Goal: Task Accomplishment & Management: Complete application form

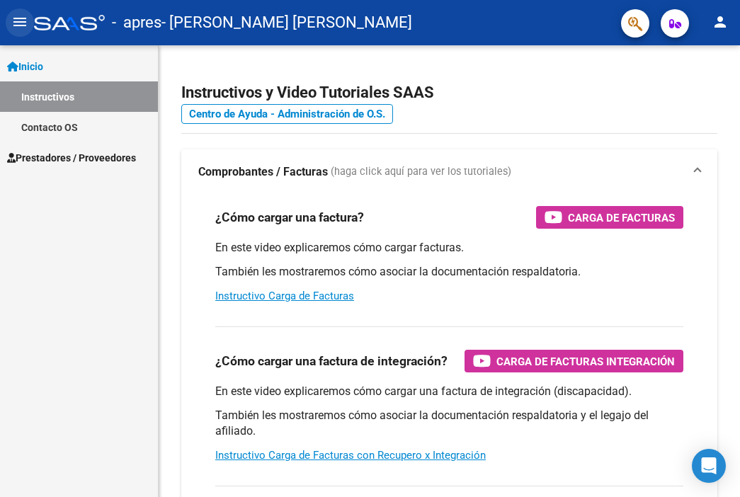
click at [18, 21] on mat-icon "menu" at bounding box center [19, 21] width 17 height 17
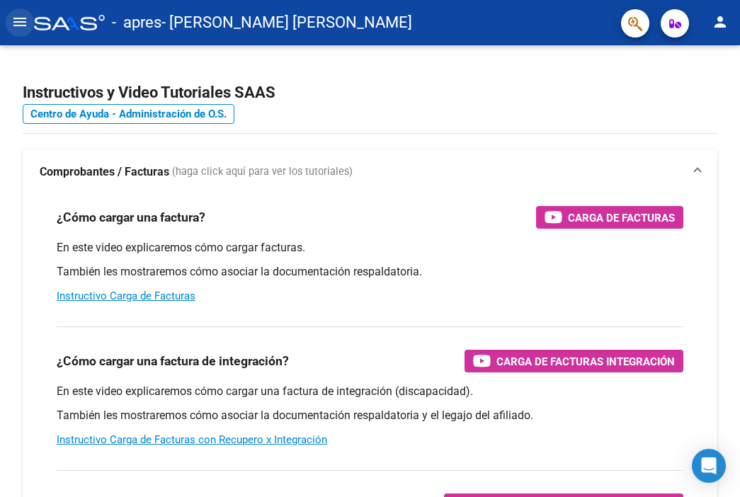
click at [24, 26] on mat-icon "menu" at bounding box center [19, 21] width 17 height 17
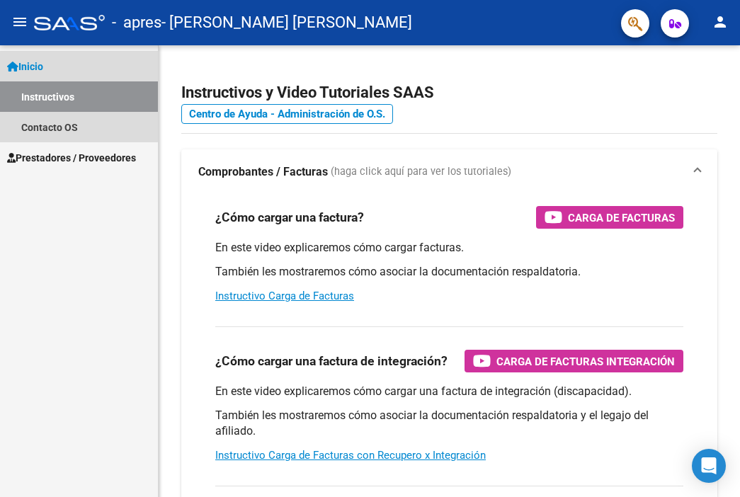
click at [68, 100] on link "Instructivos" at bounding box center [79, 96] width 158 height 30
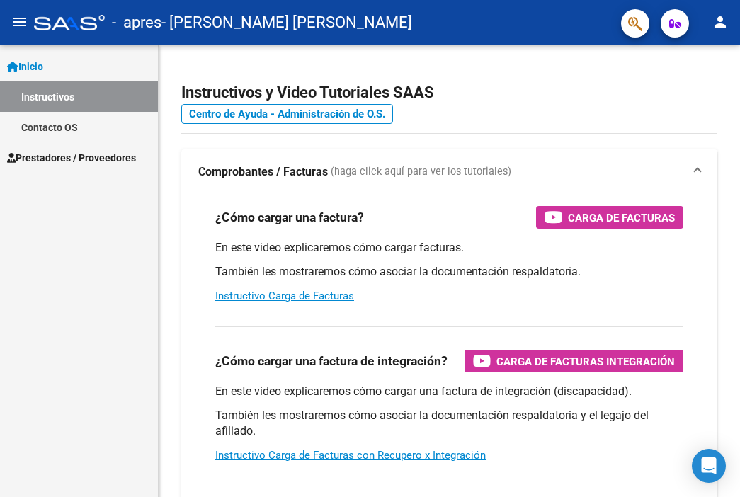
click at [36, 63] on span "Inicio" at bounding box center [25, 67] width 36 height 16
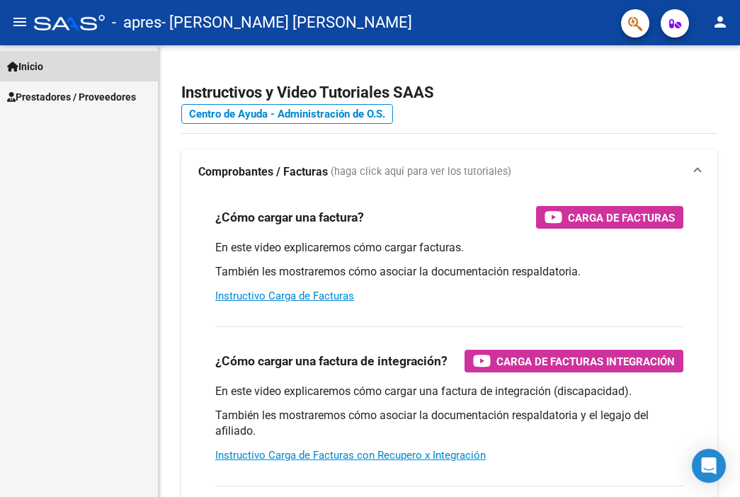
click at [36, 63] on span "Inicio" at bounding box center [25, 67] width 36 height 16
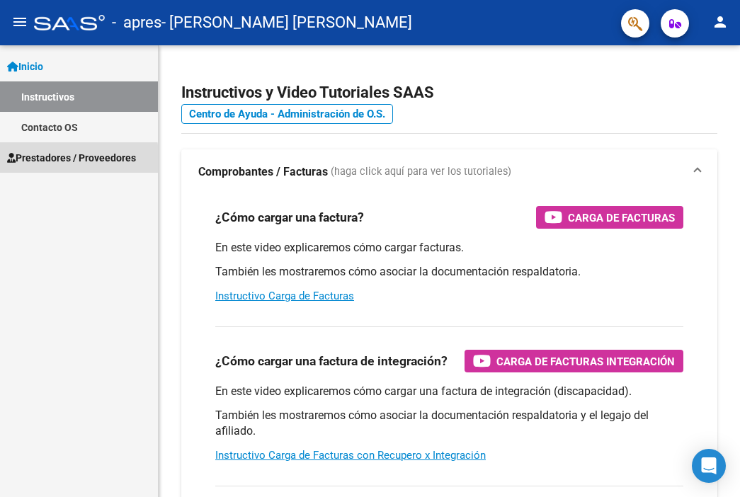
click at [62, 161] on span "Prestadores / Proveedores" at bounding box center [71, 158] width 129 height 16
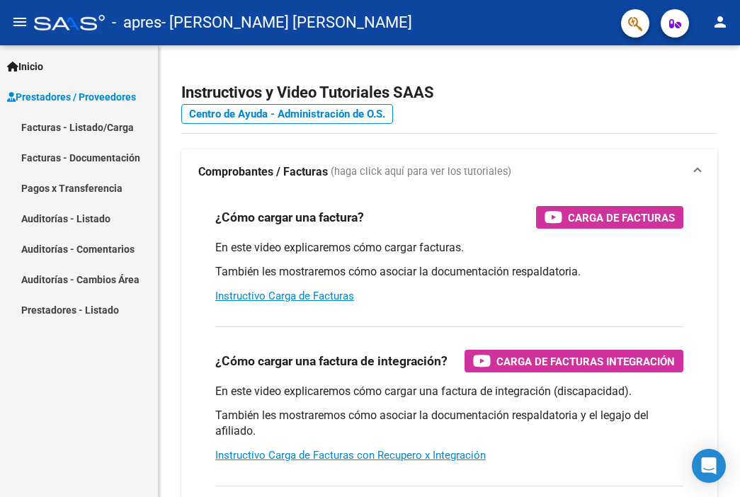
click at [70, 132] on link "Facturas - Listado/Carga" at bounding box center [79, 127] width 158 height 30
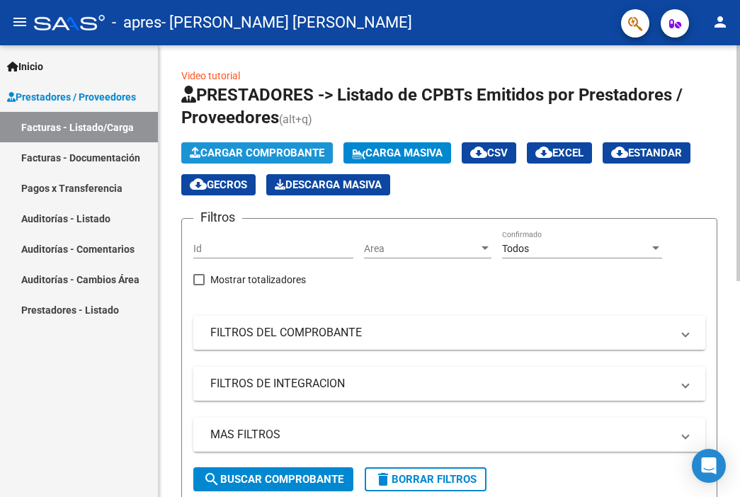
click at [249, 153] on span "Cargar Comprobante" at bounding box center [257, 153] width 135 height 13
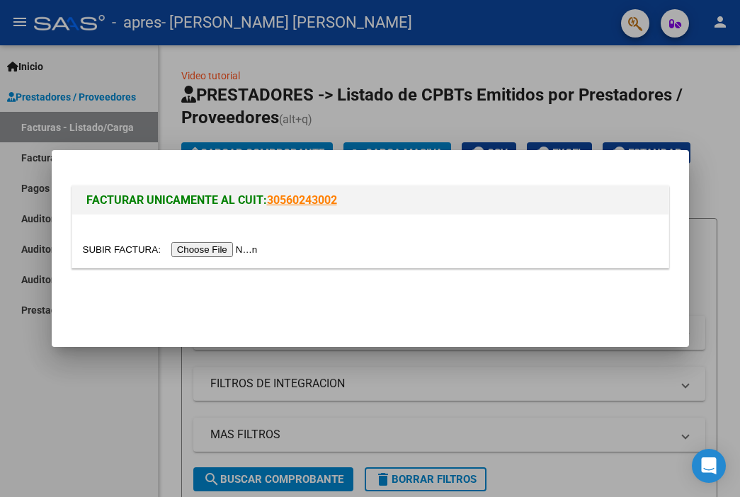
click at [221, 253] on input "file" at bounding box center [172, 249] width 179 height 15
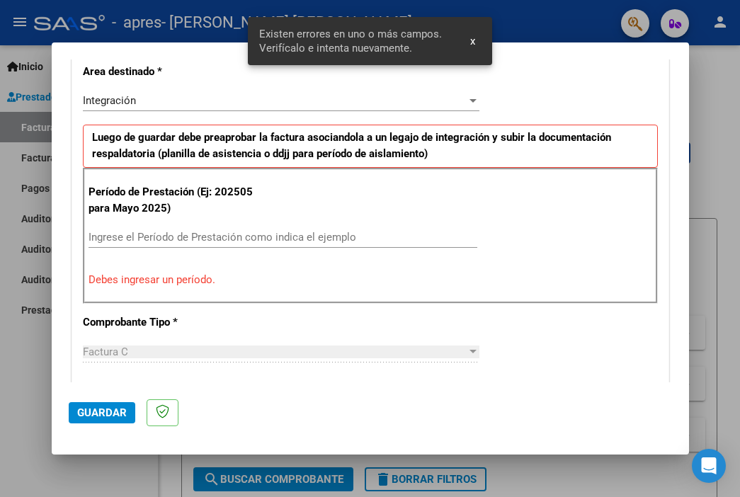
scroll to position [330, 0]
click at [172, 236] on input "Ingrese el Período de Prestación como indica el ejemplo" at bounding box center [283, 237] width 389 height 13
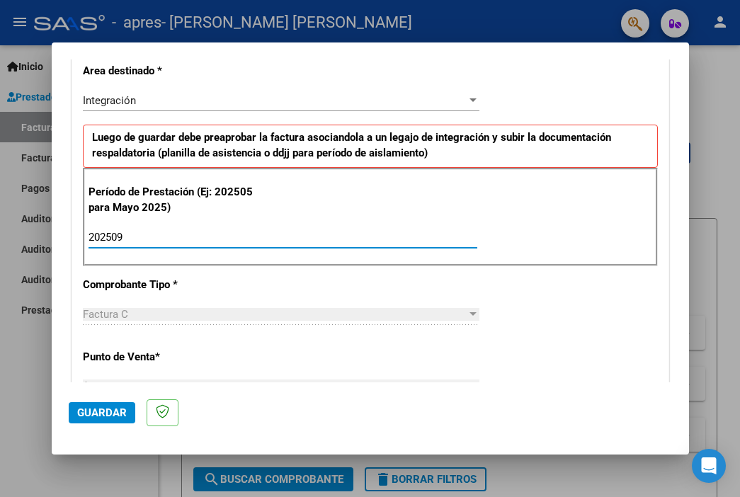
type input "202509"
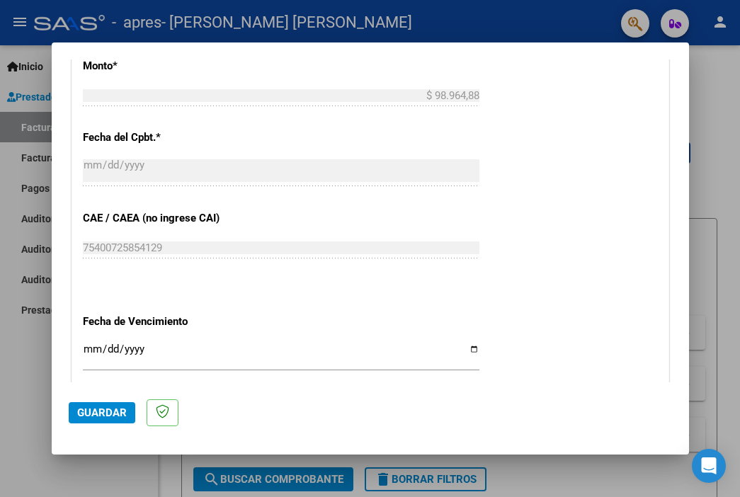
scroll to position [767, 0]
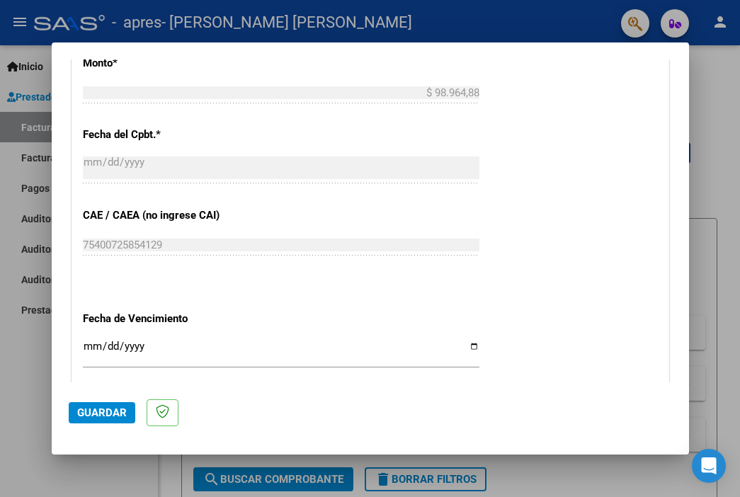
click at [89, 343] on input "Ingresar la fecha" at bounding box center [281, 352] width 397 height 23
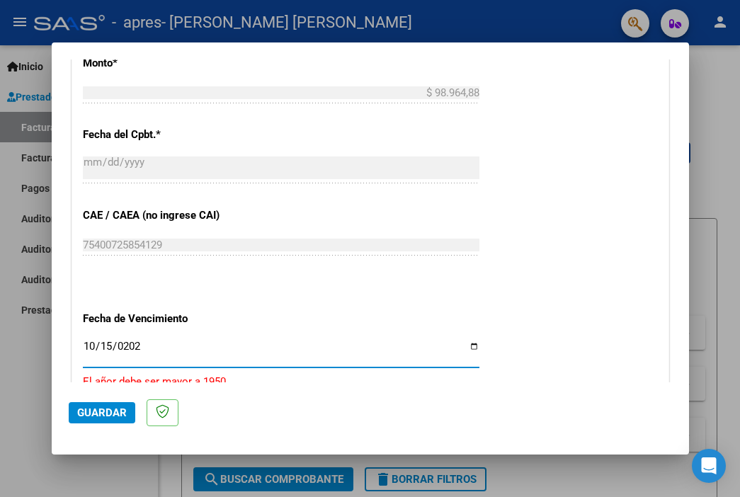
type input "[DATE]"
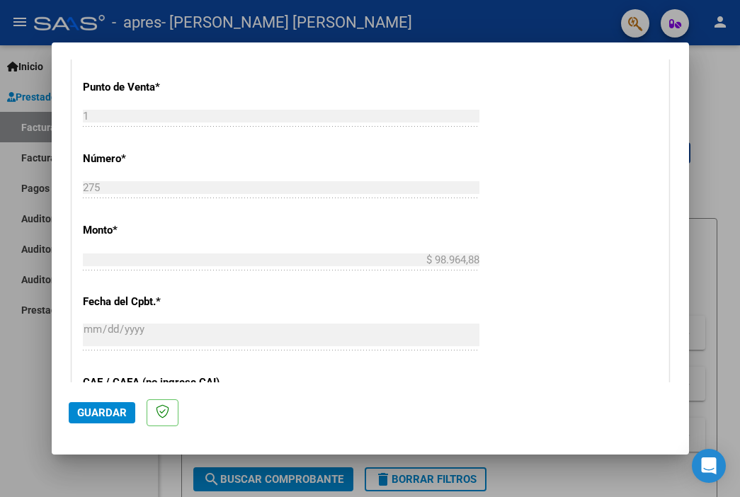
scroll to position [964, 0]
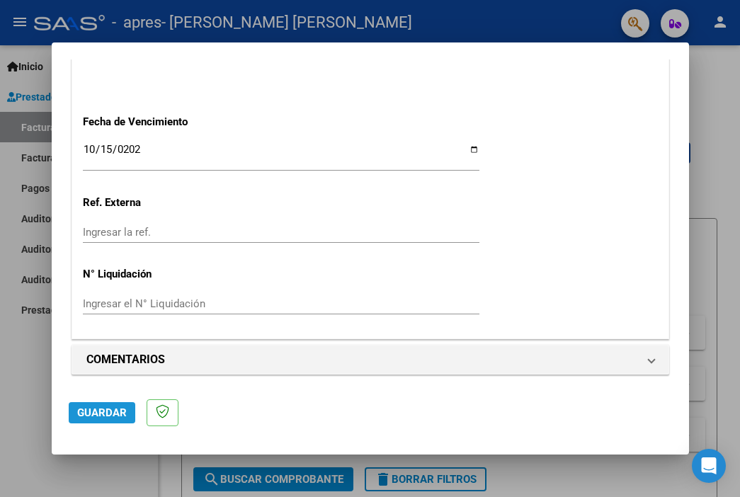
click at [103, 415] on span "Guardar" at bounding box center [102, 412] width 50 height 13
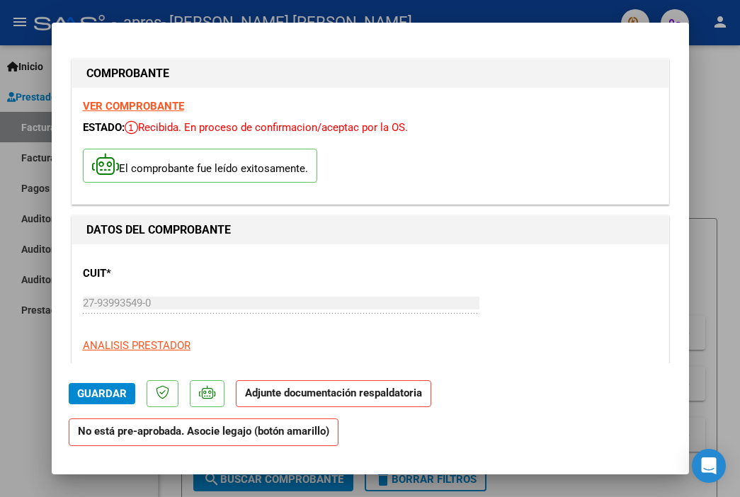
click at [142, 436] on strong "No está pre-aprobada. Asocie legajo (botón amarillo)" at bounding box center [204, 432] width 270 height 28
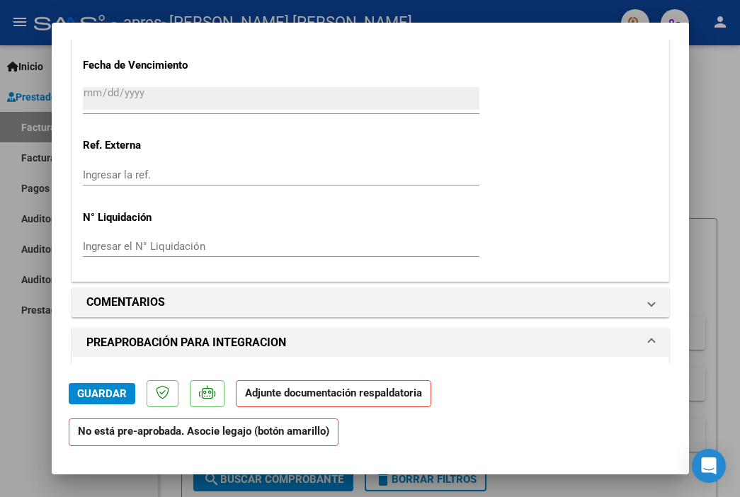
scroll to position [1013, 0]
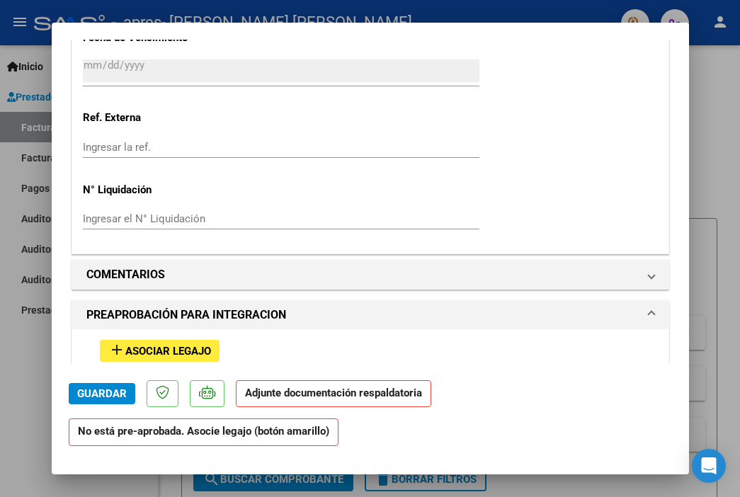
click at [138, 350] on span "Asociar Legajo" at bounding box center [168, 351] width 86 height 13
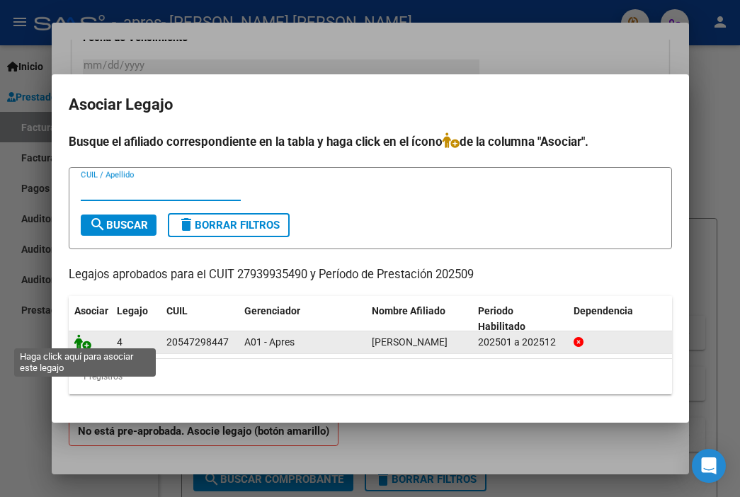
click at [86, 338] on icon at bounding box center [82, 342] width 17 height 16
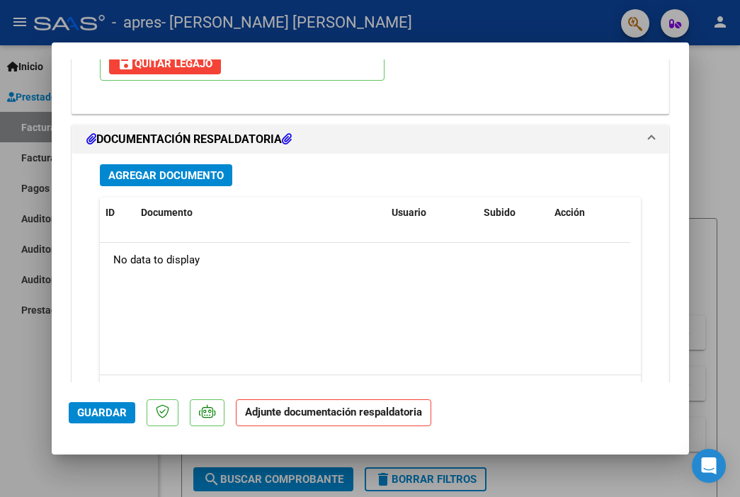
scroll to position [1526, 0]
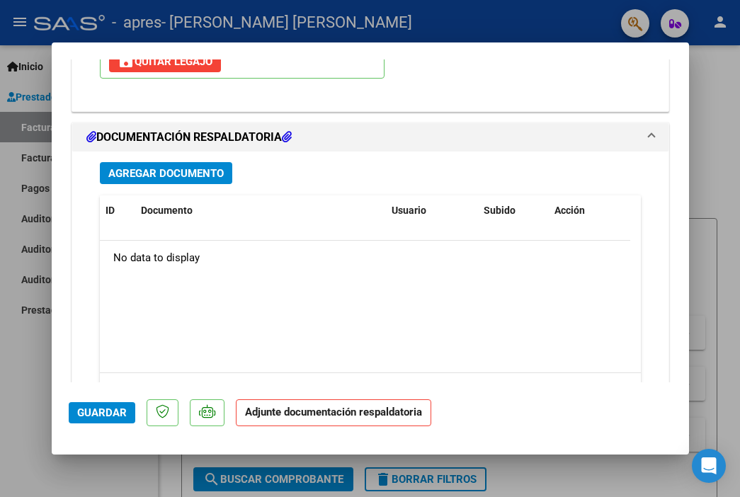
click at [149, 169] on span "Agregar Documento" at bounding box center [165, 173] width 115 height 13
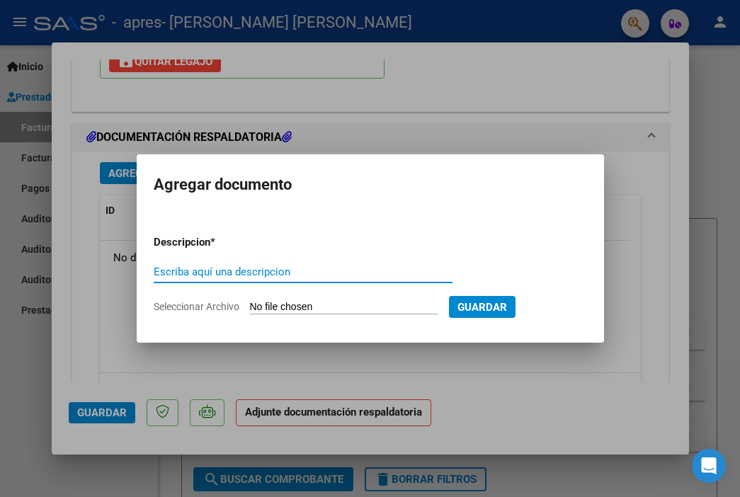
click at [199, 273] on input "Escriba aquí una descripcion" at bounding box center [303, 272] width 299 height 13
type input "PLANILLA DE FIRMA [DATE]"
click at [372, 307] on input "Seleccionar Archivo" at bounding box center [344, 307] width 188 height 13
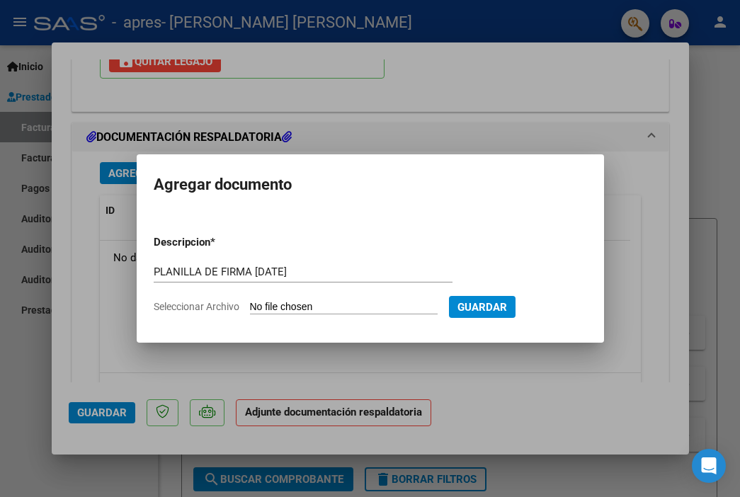
type input "C:\fakepath\Planilla de firma septiembre [PERSON_NAME].pdf"
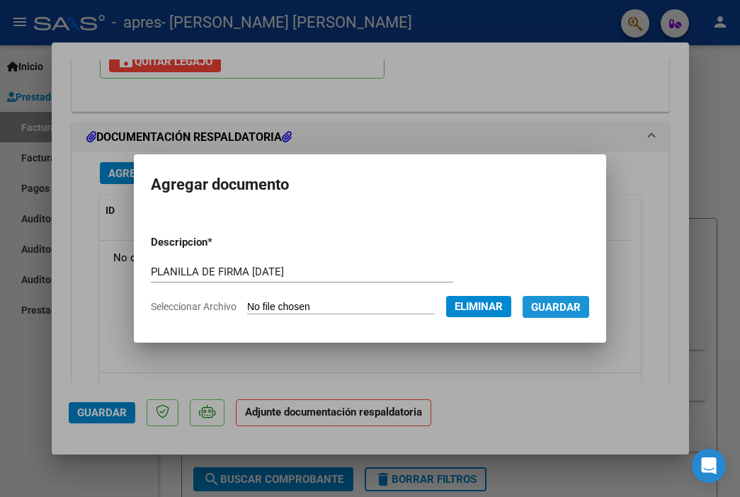
click at [570, 307] on span "Guardar" at bounding box center [556, 307] width 50 height 13
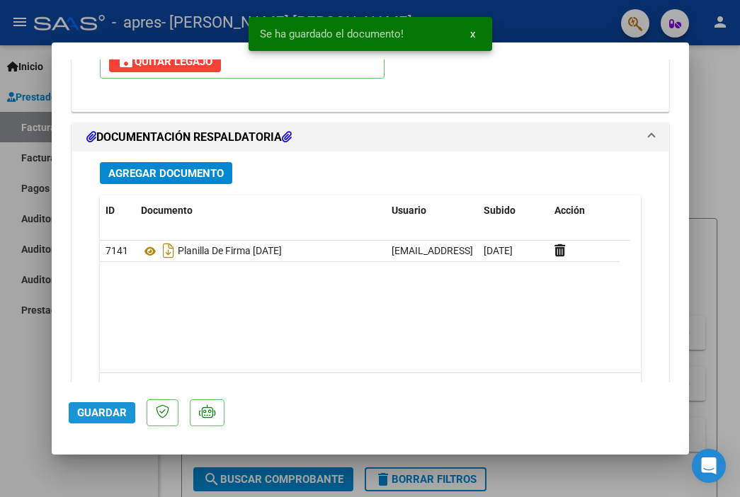
click at [96, 411] on span "Guardar" at bounding box center [102, 412] width 50 height 13
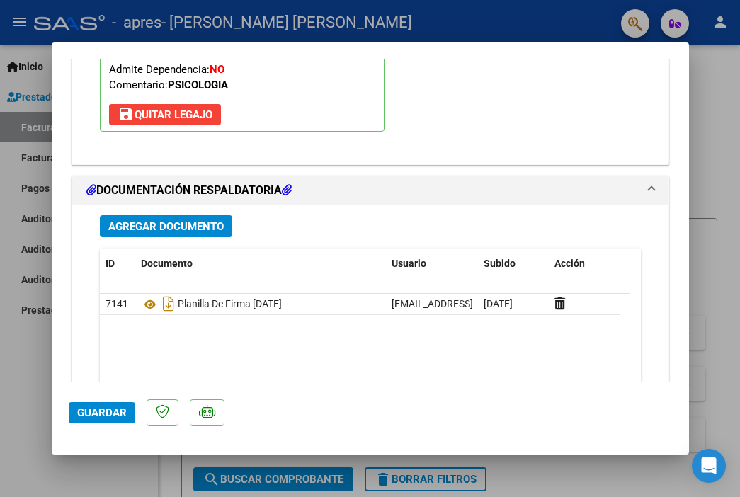
scroll to position [1593, 0]
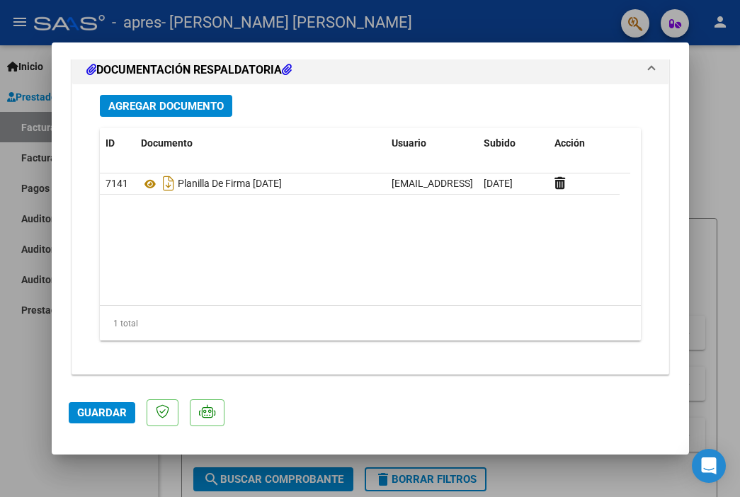
click at [101, 412] on span "Guardar" at bounding box center [102, 412] width 50 height 13
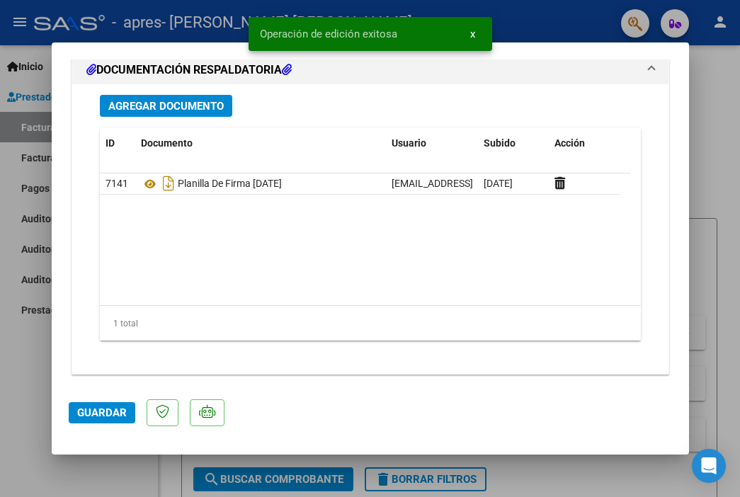
click at [731, 298] on div at bounding box center [370, 248] width 740 height 497
type input "$ 0,00"
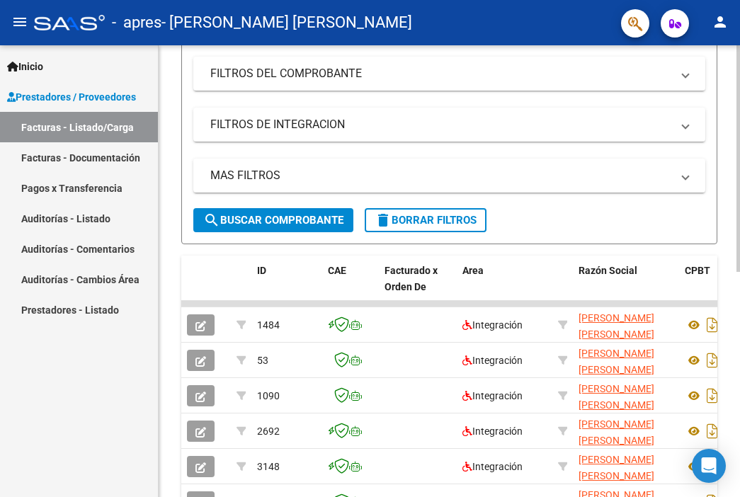
scroll to position [305, 0]
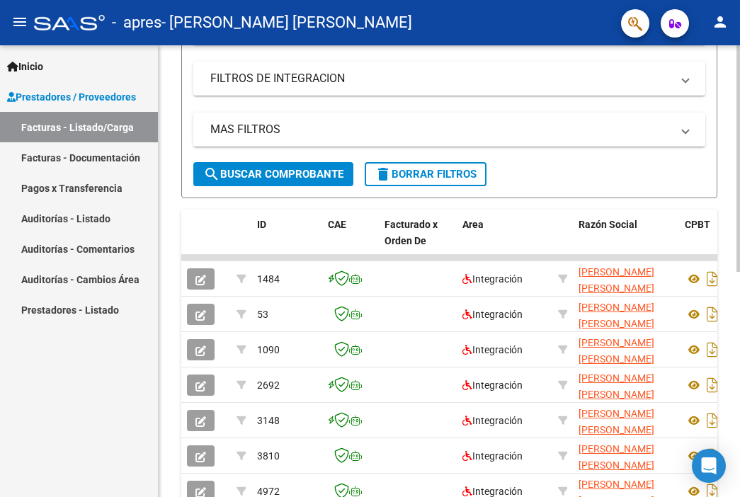
click at [731, 369] on div "Video tutorial PRESTADORES -> Listado de CPBTs Emitidos por Prestadores / Prove…" at bounding box center [451, 185] width 585 height 890
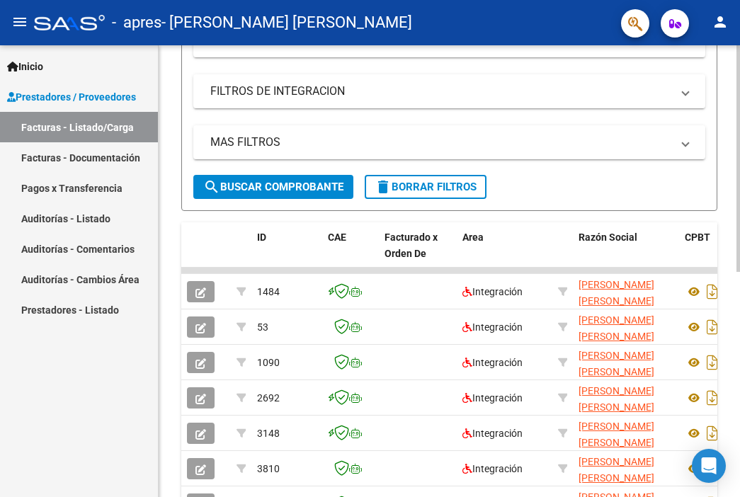
click at [739, 294] on html "menu - apres - [PERSON_NAME] [PERSON_NAME] person Inicio Instructivos Contacto …" at bounding box center [370, 248] width 740 height 497
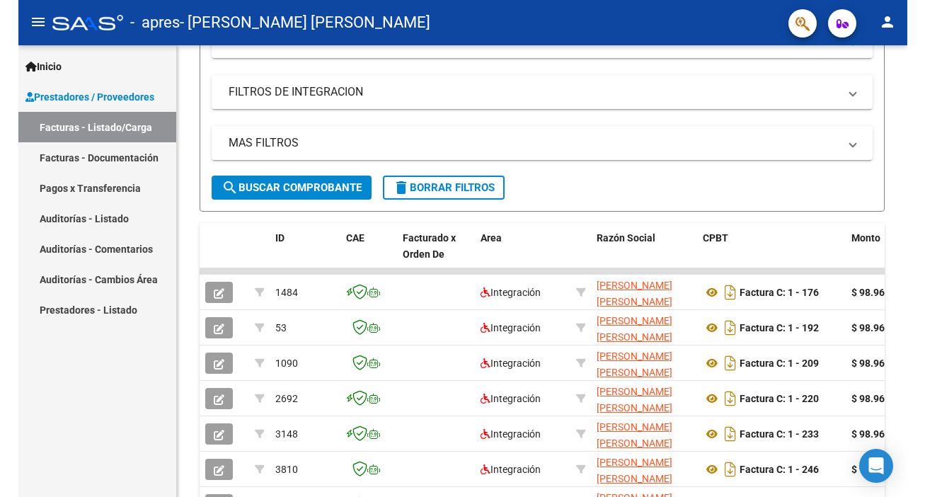
scroll to position [249, 0]
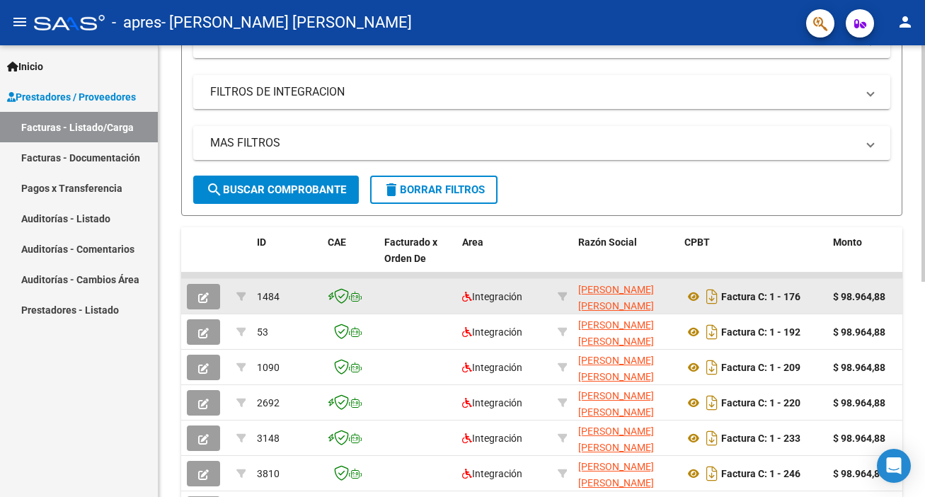
click at [458, 301] on datatable-body-cell "Integración" at bounding box center [505, 296] width 96 height 35
